Goal: Find specific page/section

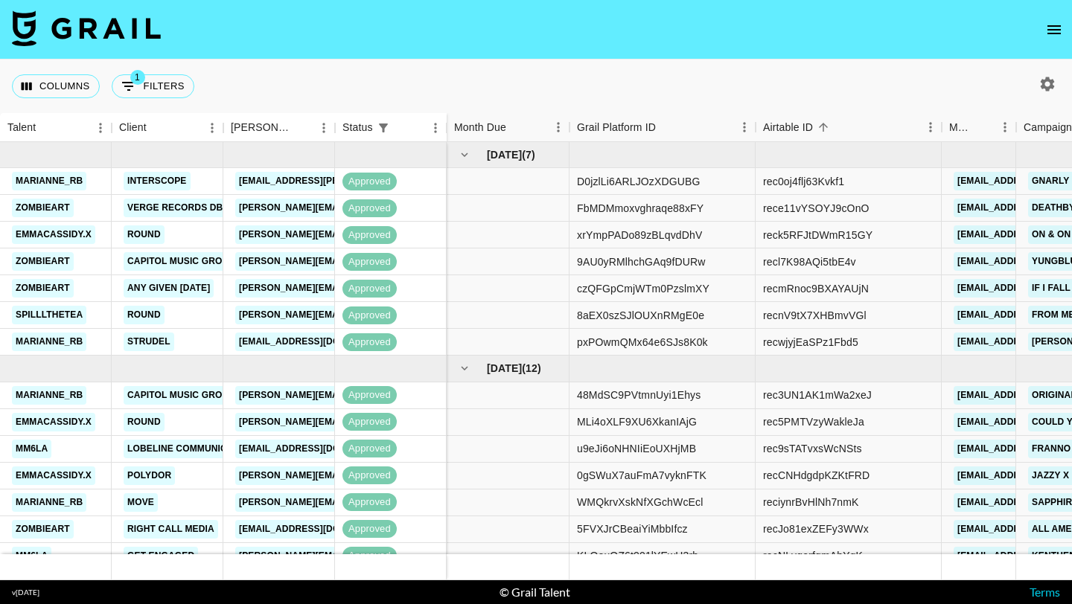
click at [1045, 31] on icon "open drawer" at bounding box center [1054, 30] width 18 height 18
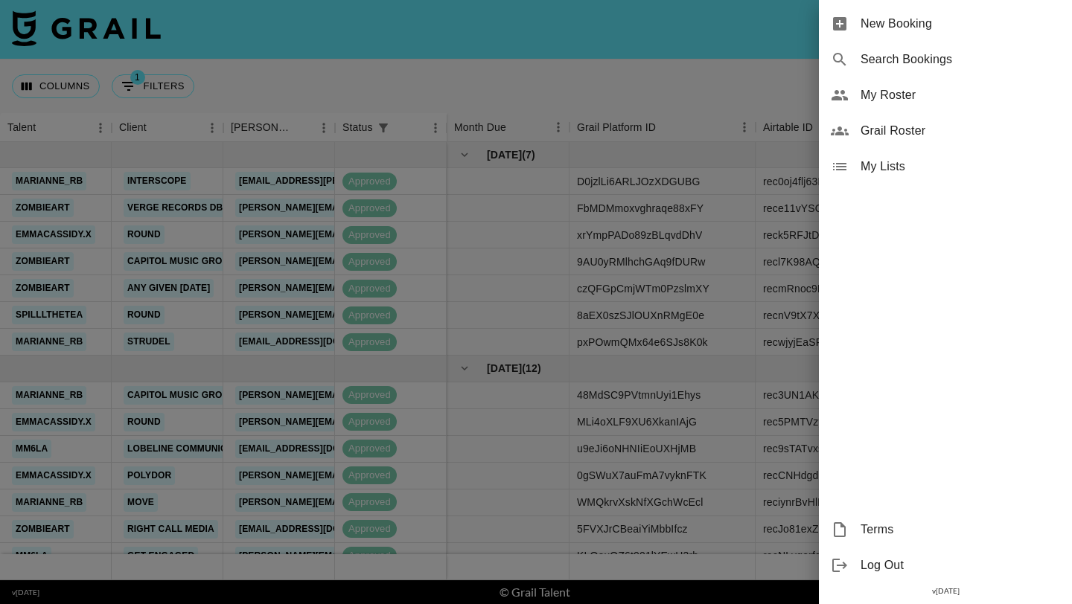
click at [907, 127] on span "Grail Roster" at bounding box center [959, 131] width 199 height 18
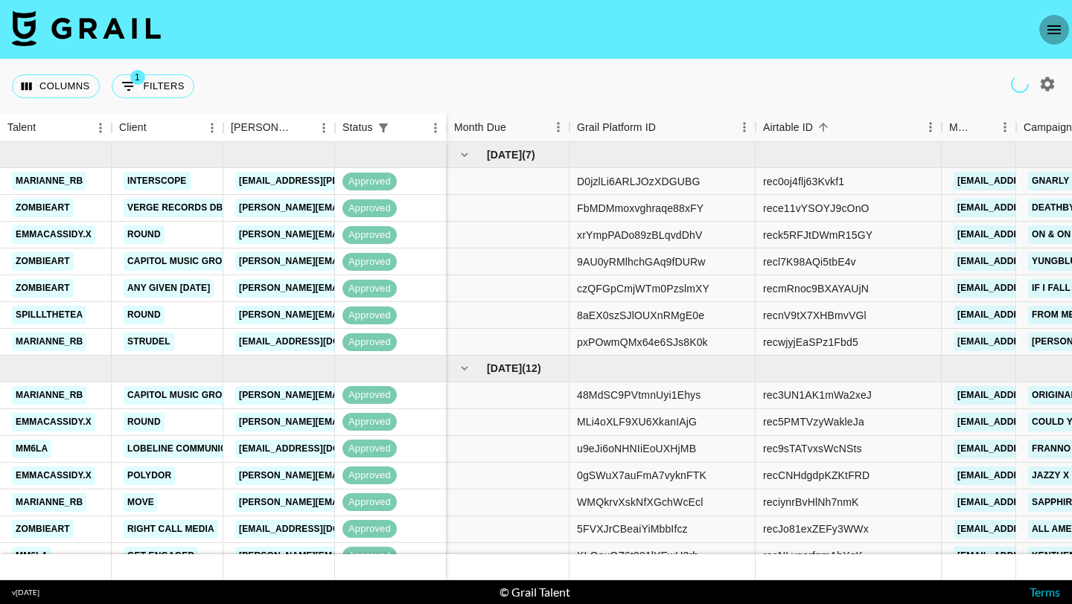
click at [1048, 19] on button "open drawer" at bounding box center [1054, 30] width 30 height 30
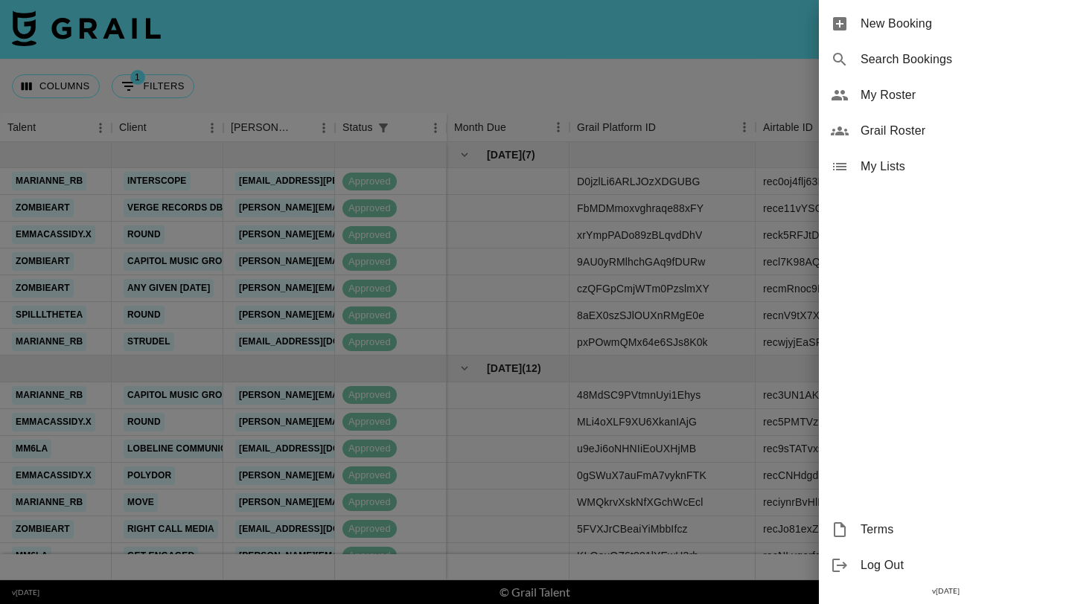
click at [883, 132] on span "Grail Roster" at bounding box center [959, 131] width 199 height 18
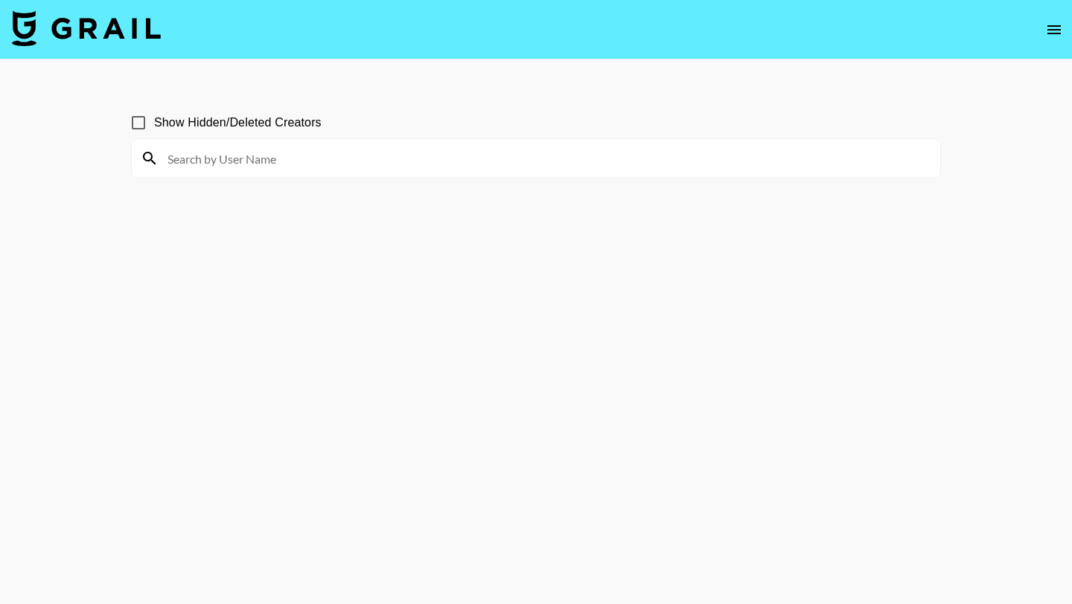
click at [320, 157] on input at bounding box center [545, 159] width 773 height 24
type input "so.not.[PERSON_NAME]"
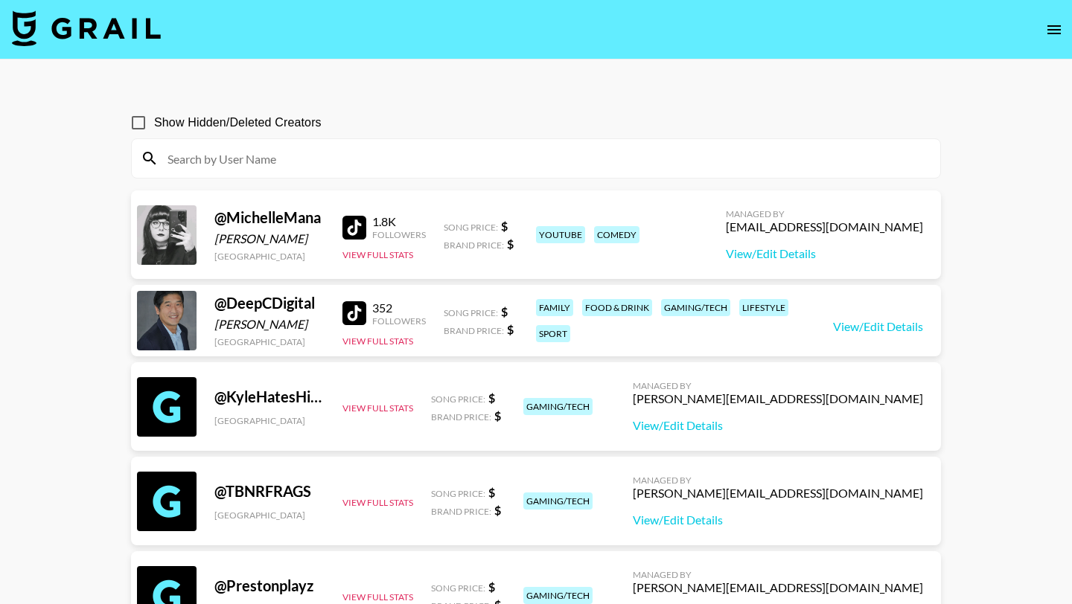
click at [354, 155] on input at bounding box center [545, 159] width 773 height 24
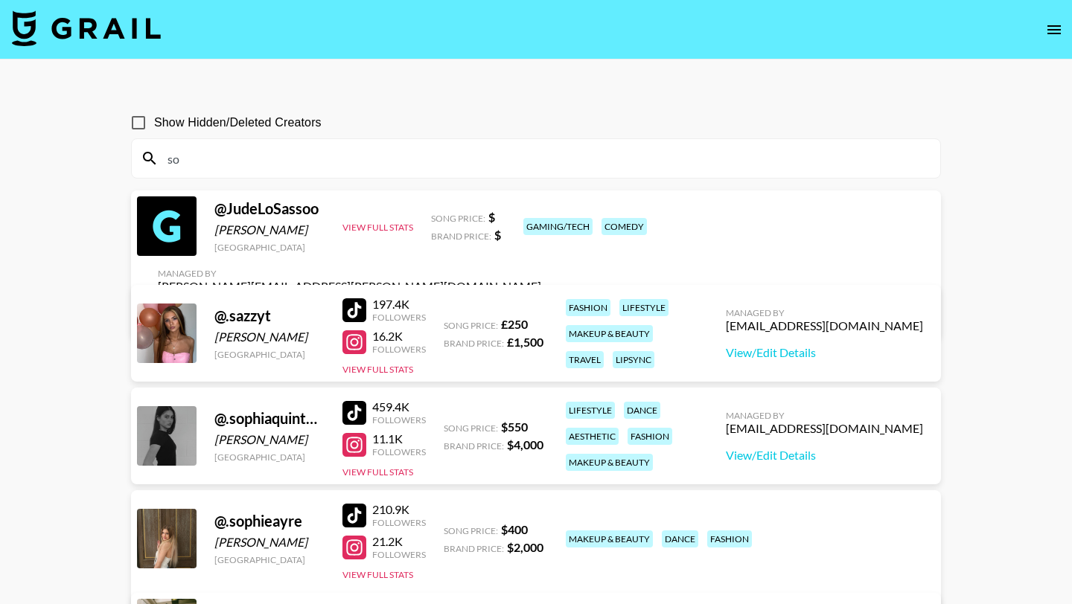
type input "s"
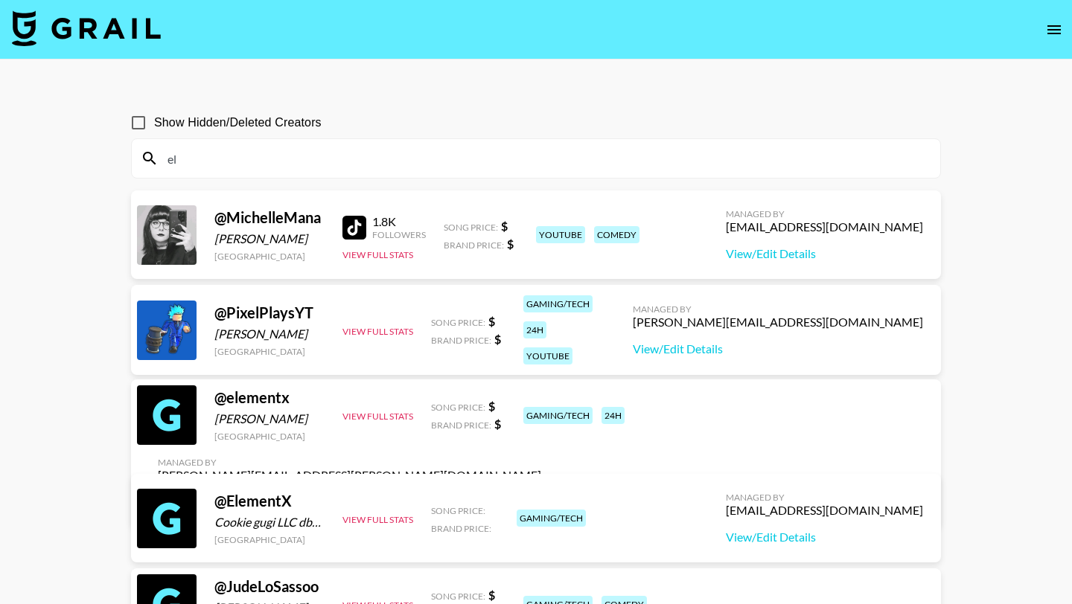
type input "e"
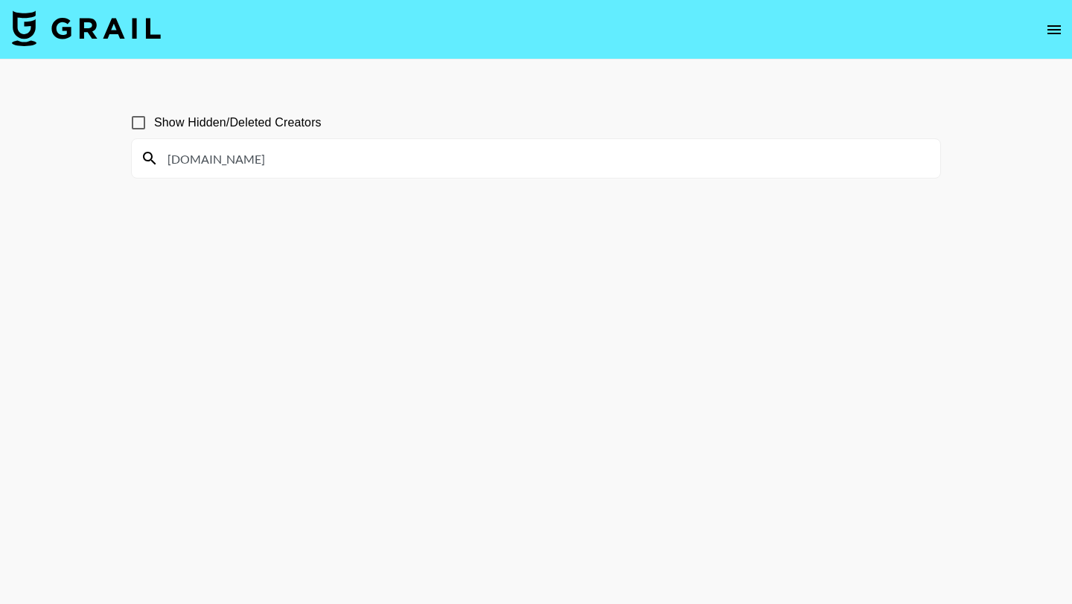
type input "[DOMAIN_NAME]"
